Goal: Find contact information: Find contact information

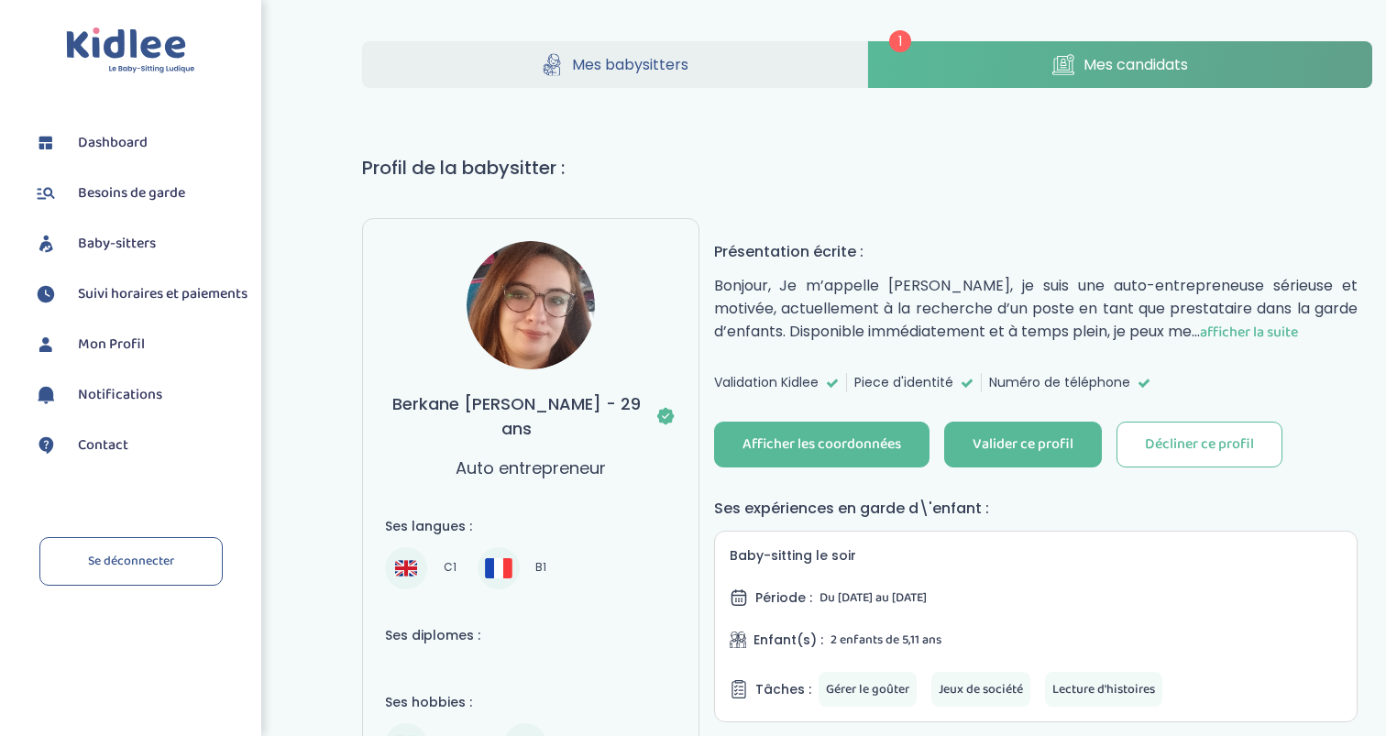
click at [713, 59] on link "Mes babysitters" at bounding box center [614, 64] width 504 height 47
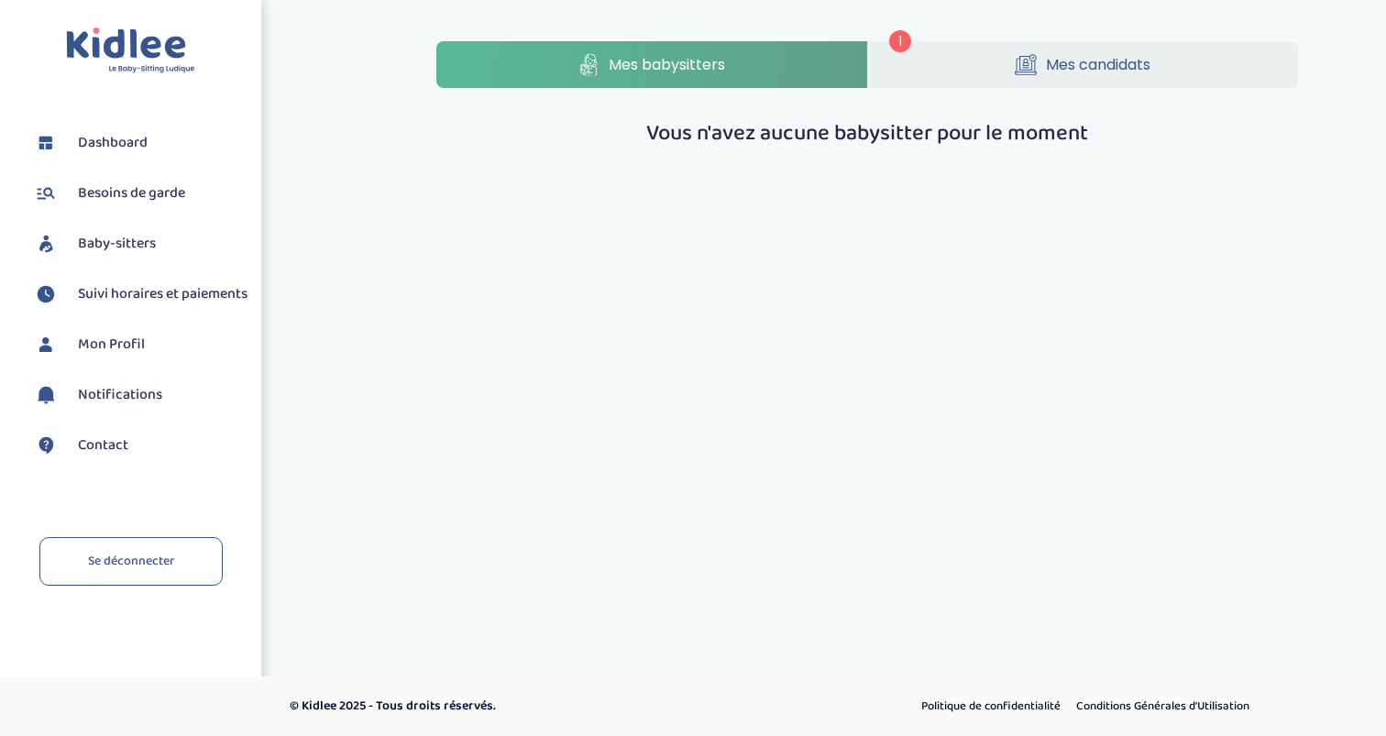
click at [1062, 71] on span "Mes candidats" at bounding box center [1098, 64] width 105 height 23
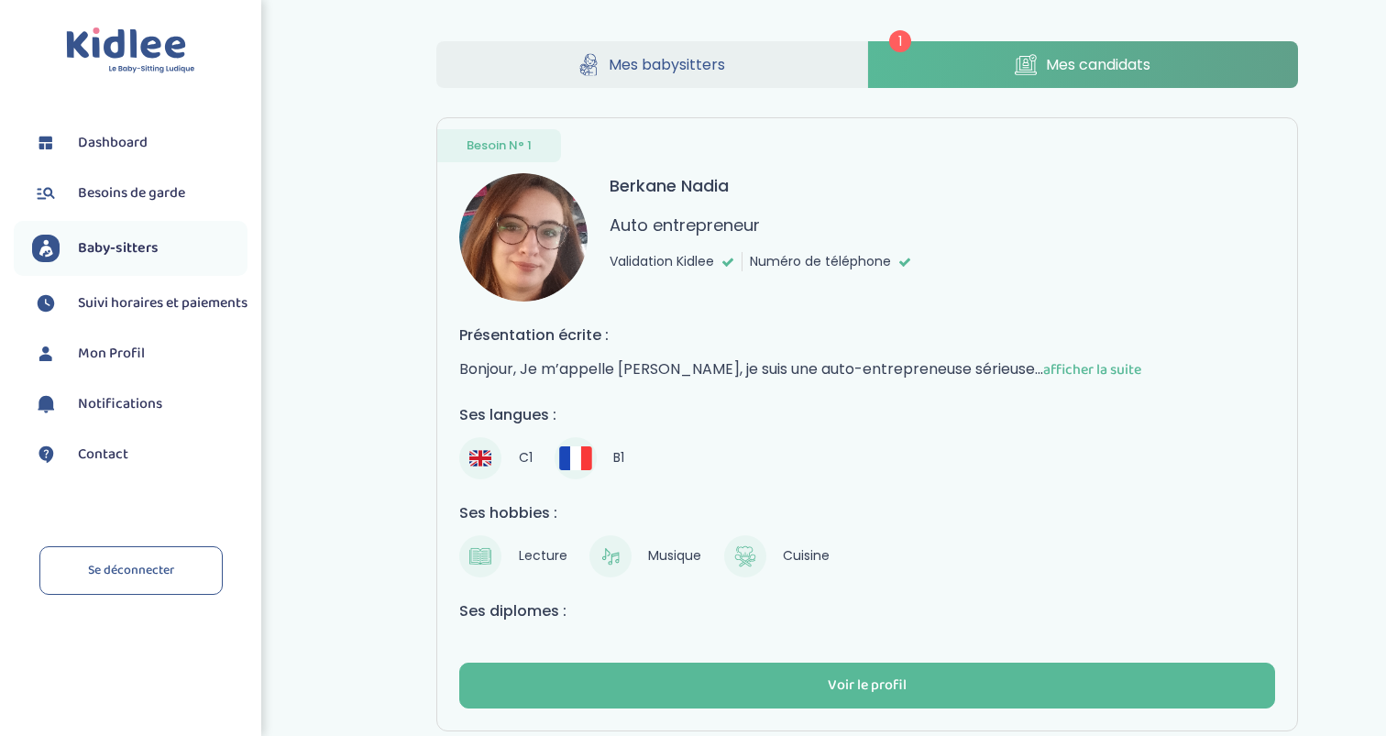
click at [1114, 371] on span "afficher la suite" at bounding box center [1092, 369] width 98 height 23
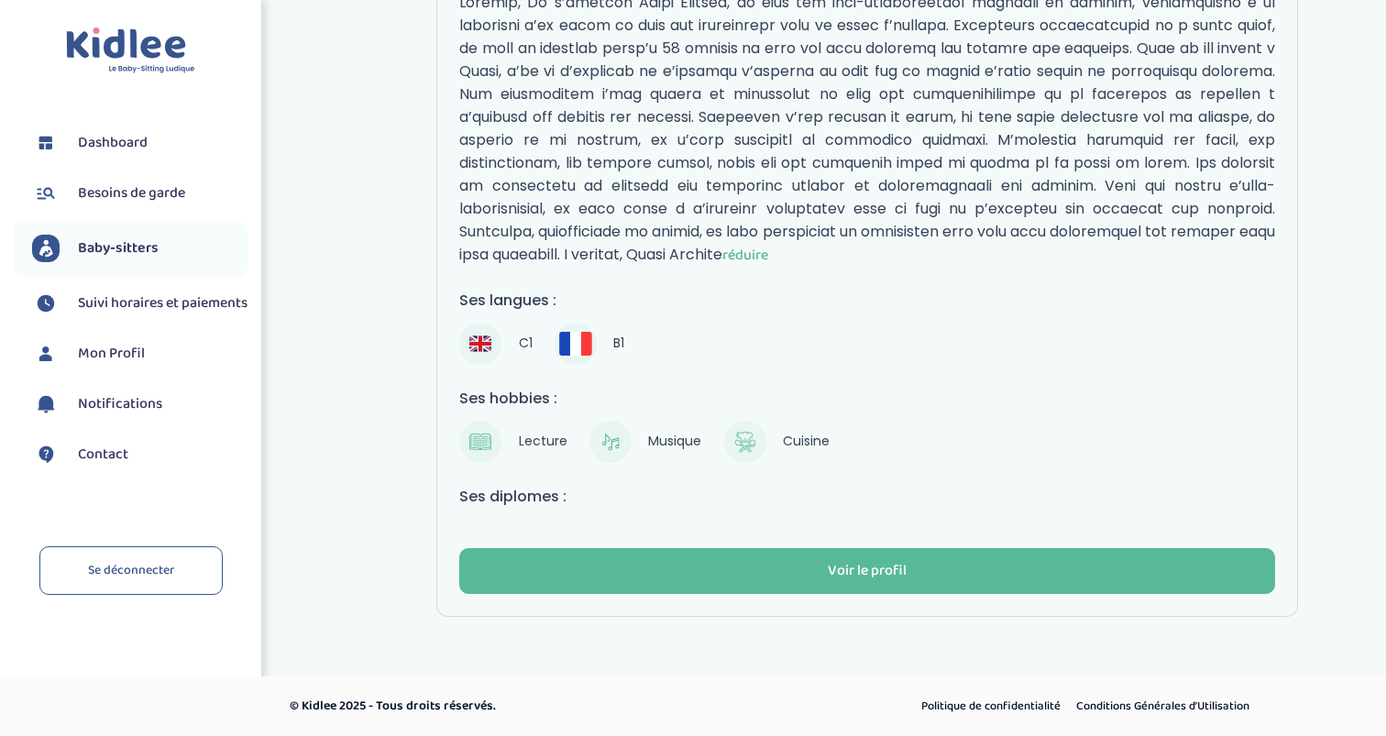
scroll to position [367, 0]
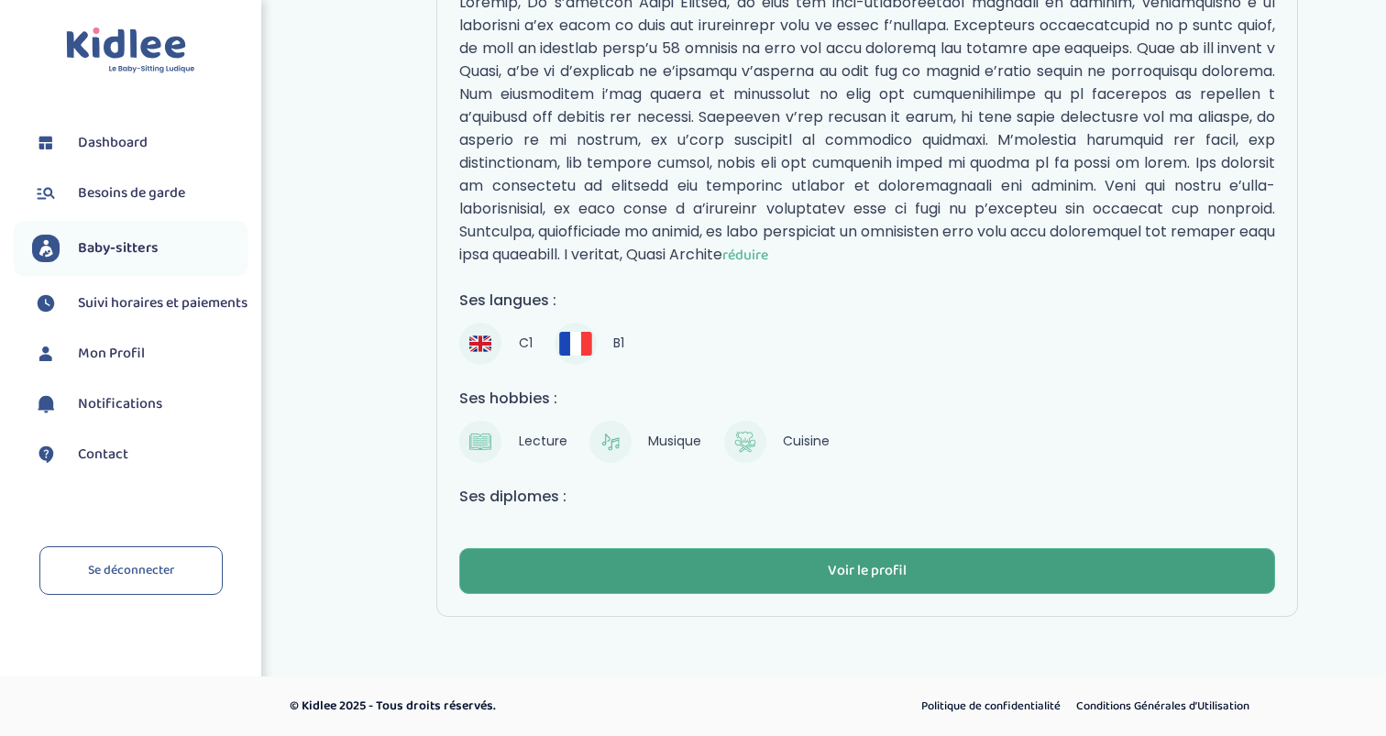
click at [941, 566] on button "Voir le profil" at bounding box center [867, 571] width 816 height 46
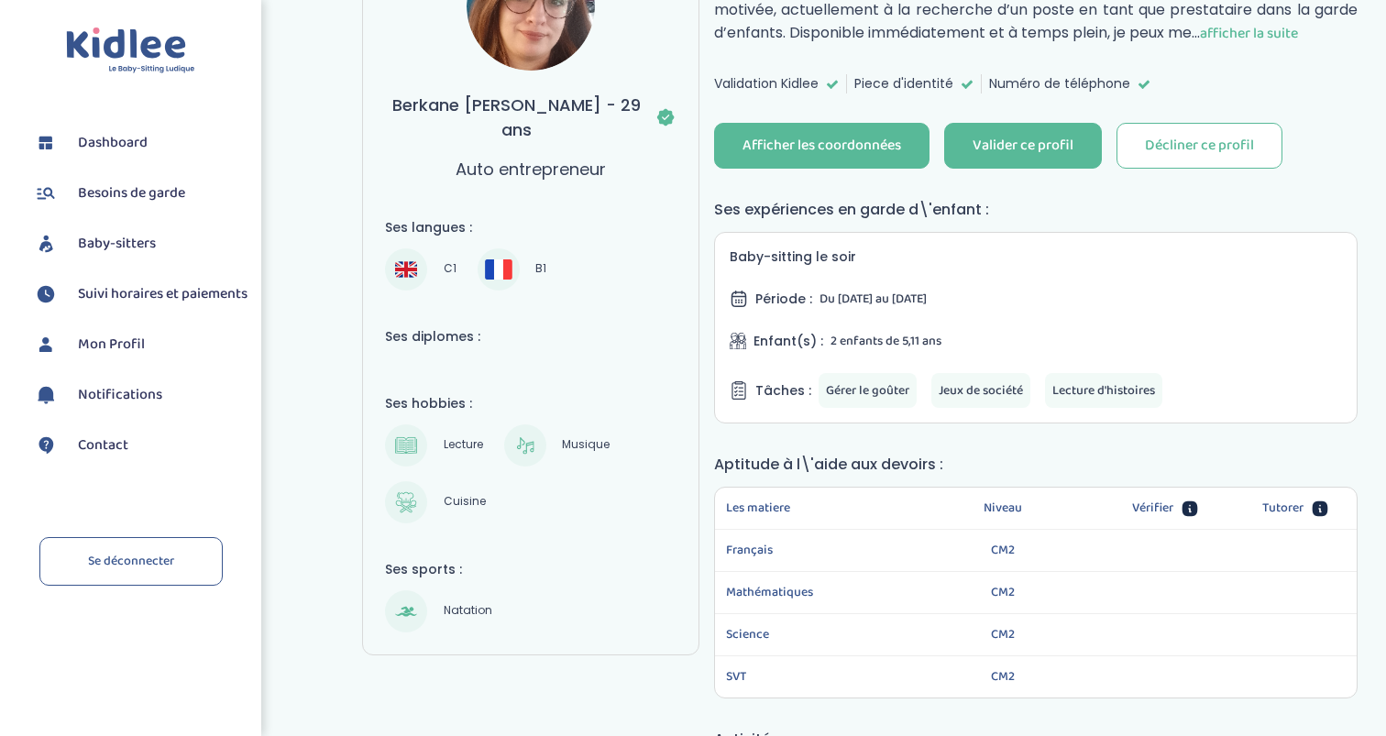
scroll to position [301, 0]
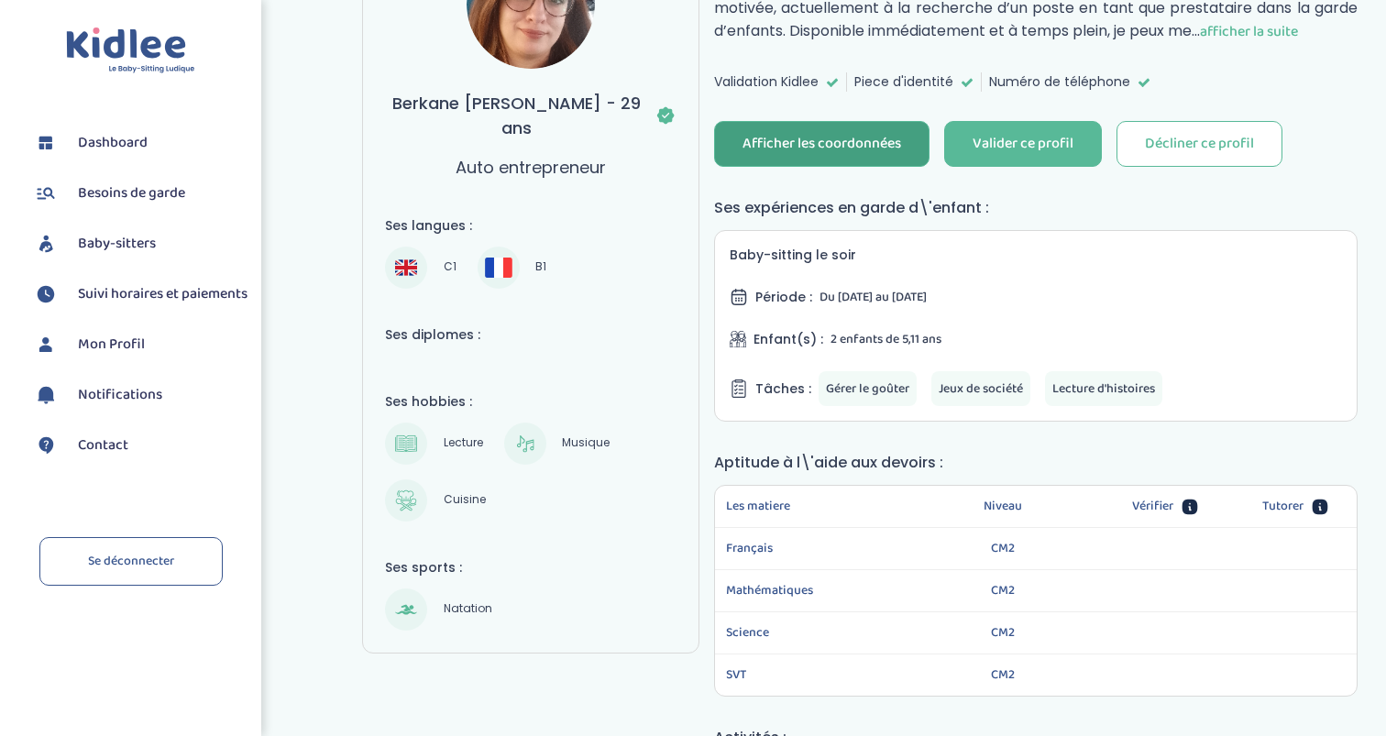
click at [837, 123] on button "Afficher les coordonnées" at bounding box center [821, 144] width 215 height 46
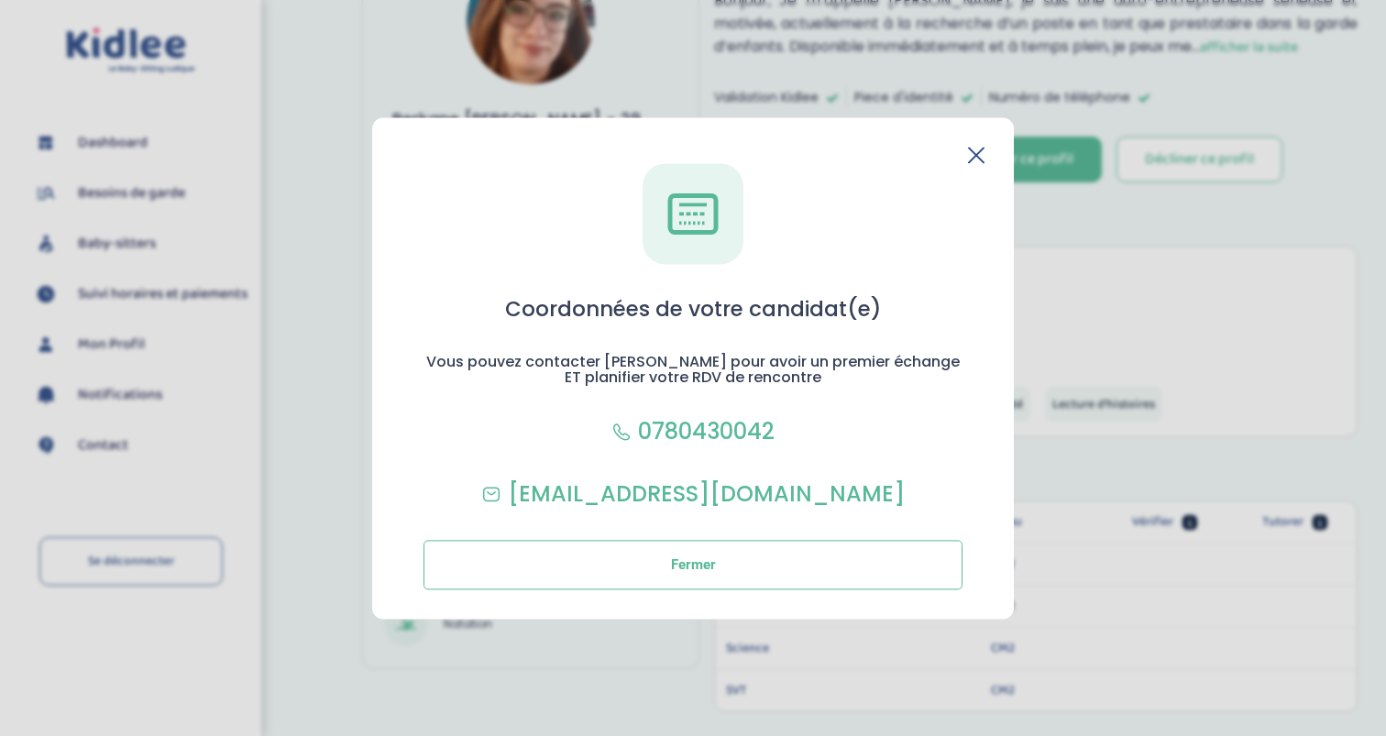
scroll to position [275, 0]
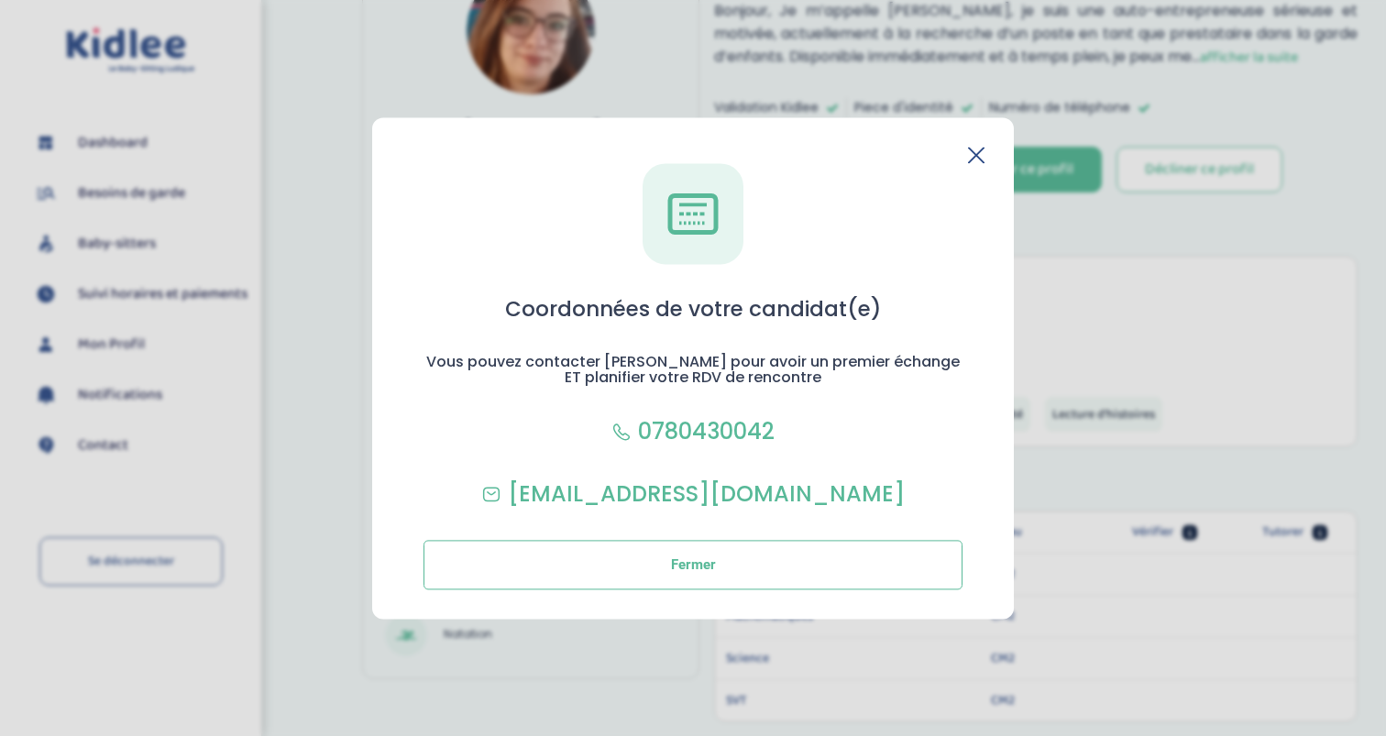
click at [0, 0] on div "Coordonnées de votre candidat(e) Vous pouvez contacter Nadia pour avoir un prem…" at bounding box center [0, 0] width 0 height 0
click at [0, 0] on icon at bounding box center [0, 0] width 0 height 0
